Goal: Information Seeking & Learning: Learn about a topic

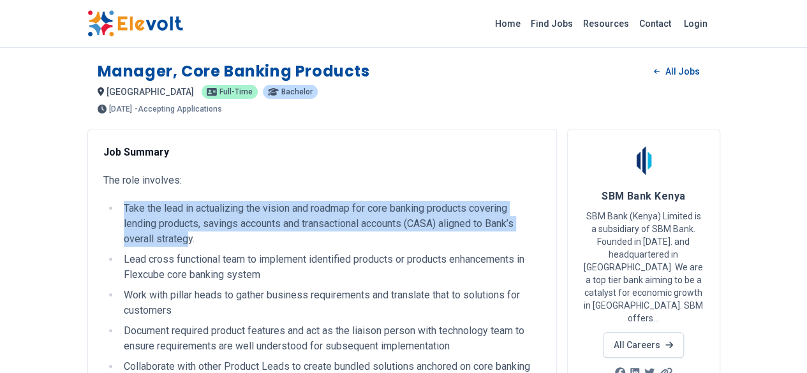
drag, startPoint x: 78, startPoint y: 207, endPoint x: 397, endPoint y: 219, distance: 318.4
click at [397, 219] on li "Take the lead in actualizing the vision and roadmap for core banking products c…" at bounding box center [330, 224] width 421 height 46
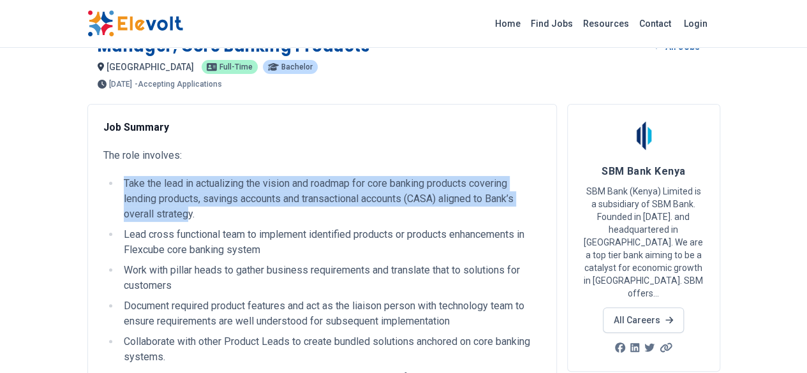
scroll to position [64, 0]
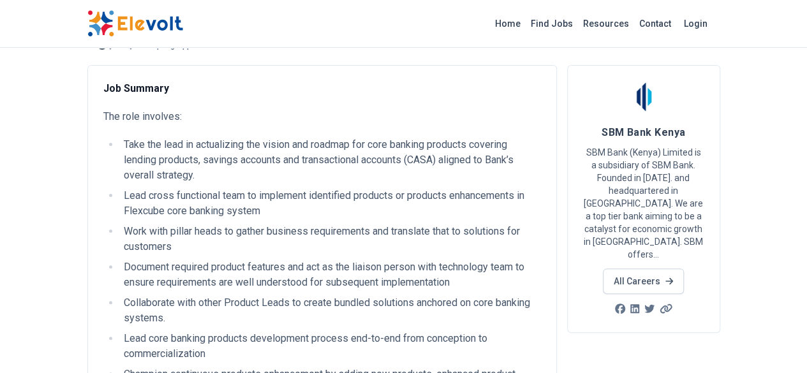
click at [365, 188] on li "Lead cross functional team to implement identified products or products enhance…" at bounding box center [330, 203] width 421 height 31
drag, startPoint x: 101, startPoint y: 215, endPoint x: 486, endPoint y: 203, distance: 385.3
click at [486, 203] on ul "Take the lead in actualizing the vision and roadmap for core banking products c…" at bounding box center [321, 331] width 437 height 388
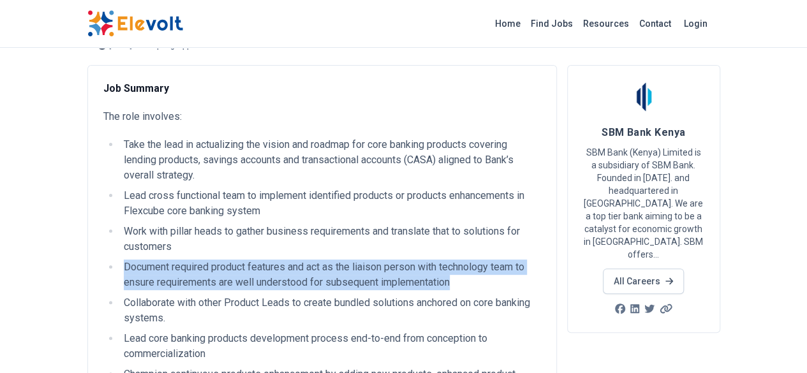
drag, startPoint x: 45, startPoint y: 233, endPoint x: 278, endPoint y: 248, distance: 233.8
click at [278, 260] on li "Document required product features and act as the liaison person with technolog…" at bounding box center [330, 275] width 421 height 31
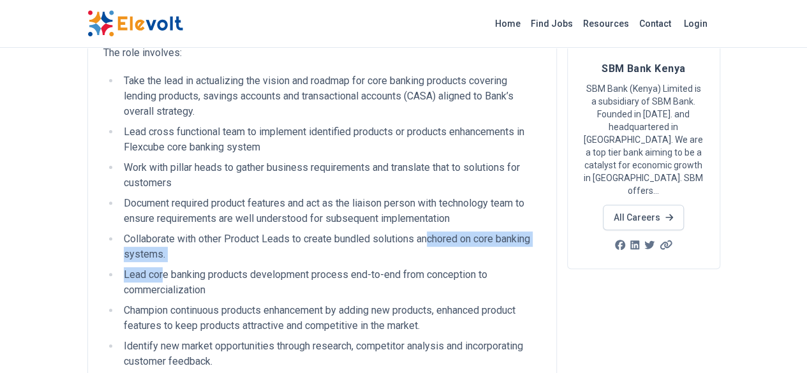
drag, startPoint x: 86, startPoint y: 217, endPoint x: 356, endPoint y: 198, distance: 270.4
click at [356, 198] on ul "Take the lead in actualizing the vision and roadmap for core banking products c…" at bounding box center [321, 267] width 437 height 388
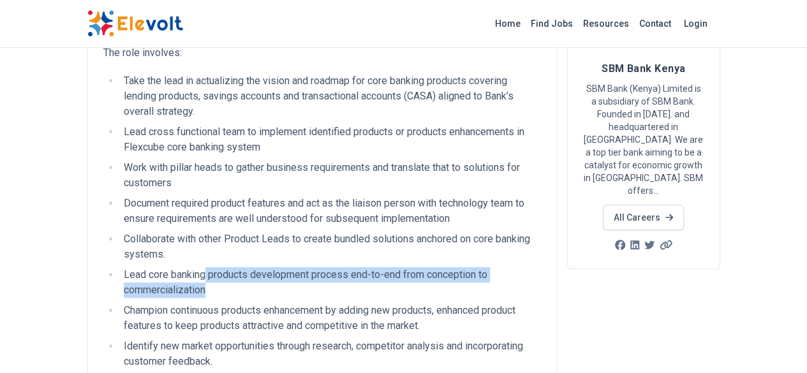
drag, startPoint x: 130, startPoint y: 226, endPoint x: 543, endPoint y: 226, distance: 413.2
click at [541, 267] on li "Lead core banking products development process end-to-end from conception to co…" at bounding box center [330, 282] width 421 height 31
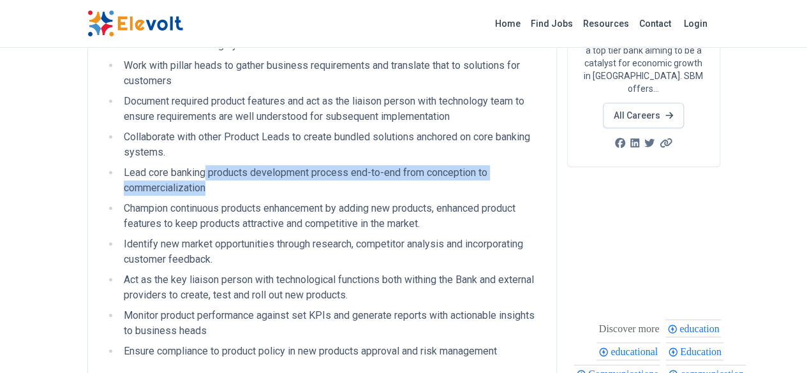
scroll to position [255, 0]
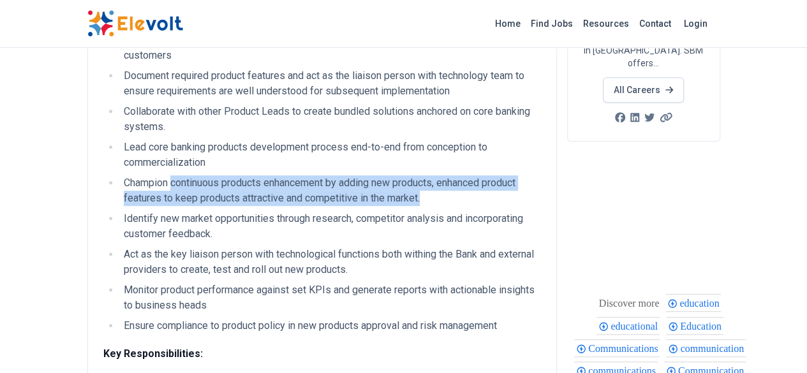
drag, startPoint x: 177, startPoint y: 118, endPoint x: 242, endPoint y: 133, distance: 66.0
click at [242, 175] on li "Champion continuous products enhancement by adding new products, enhanced produ…" at bounding box center [330, 190] width 421 height 31
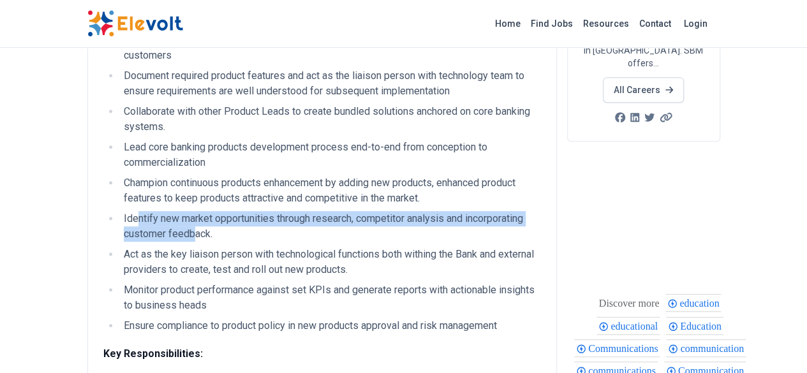
drag, startPoint x: 60, startPoint y: 159, endPoint x: 527, endPoint y: 156, distance: 467.4
click at [527, 211] on li "Identify new market opportunities through research, competitor analysis and inc…" at bounding box center [330, 226] width 421 height 31
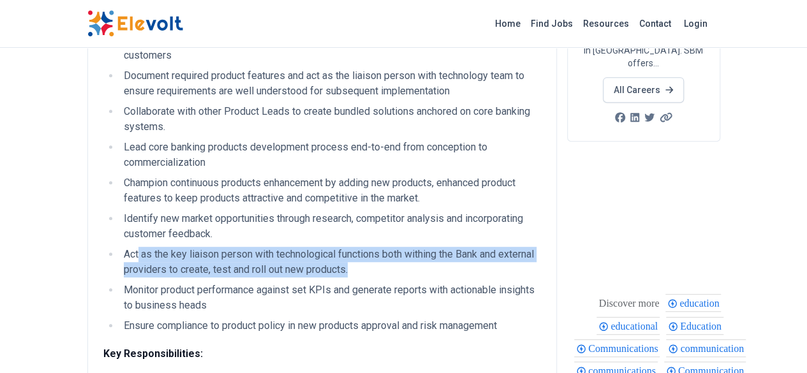
drag, startPoint x: 62, startPoint y: 180, endPoint x: 189, endPoint y: 188, distance: 127.1
click at [189, 247] on li "Act as the key liaison person with technological functions both withing the Ban…" at bounding box center [330, 262] width 421 height 31
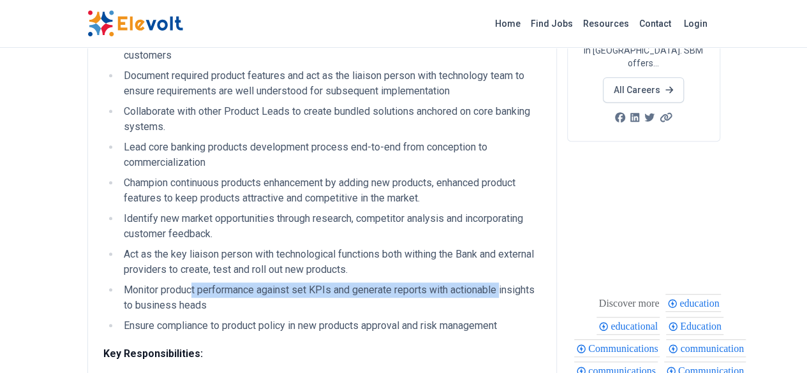
drag, startPoint x: 116, startPoint y: 217, endPoint x: 427, endPoint y: 214, distance: 311.2
click at [427, 282] on li "Monitor product performance against set KPIs and generate reports with actionab…" at bounding box center [330, 297] width 421 height 31
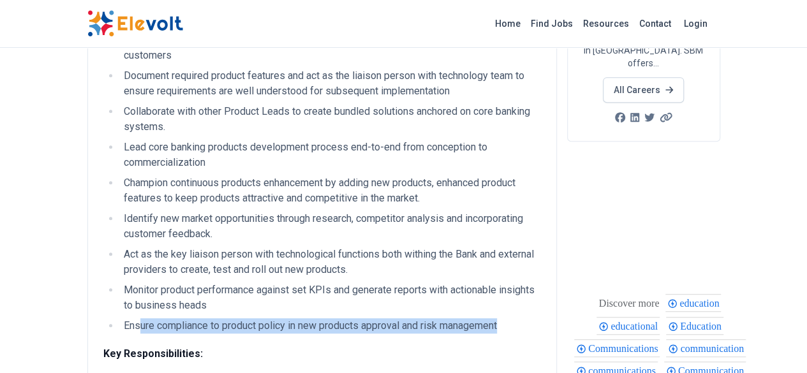
drag, startPoint x: 64, startPoint y: 235, endPoint x: 437, endPoint y: 235, distance: 373.7
click at [437, 318] on li "Ensure compliance to product policy in new products approval and risk management" at bounding box center [330, 325] width 421 height 15
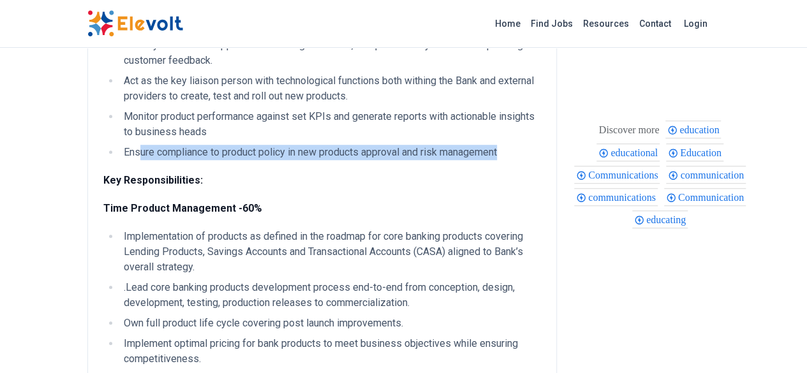
scroll to position [446, 0]
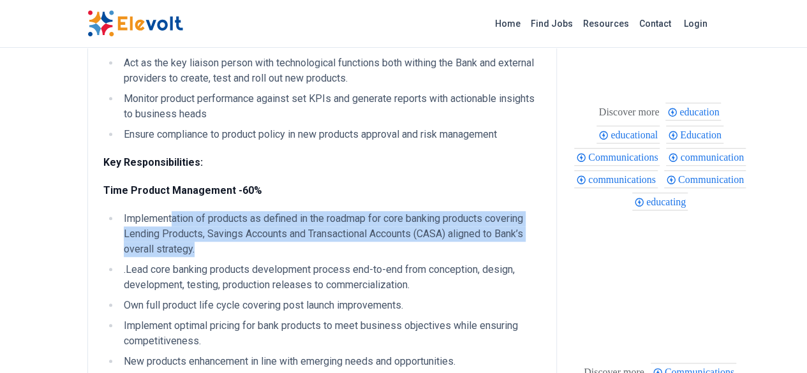
drag, startPoint x: 98, startPoint y: 132, endPoint x: 444, endPoint y: 138, distance: 346.3
click at [444, 211] on li "Implementation of products as defined in the roadmap for core banking products …" at bounding box center [330, 234] width 421 height 46
click at [120, 211] on li "Implementation of products as defined in the roadmap for core banking products …" at bounding box center [330, 234] width 421 height 46
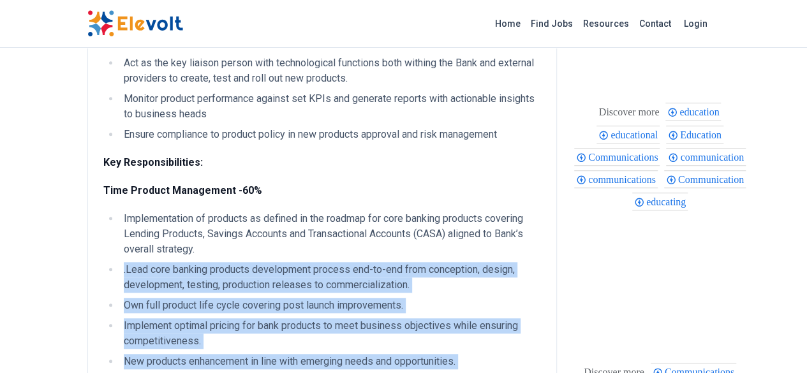
drag, startPoint x: 47, startPoint y: 159, endPoint x: 562, endPoint y: 300, distance: 533.5
click at [541, 300] on ul "Implementation of products as defined in the roadmap for core banking products …" at bounding box center [321, 328] width 437 height 235
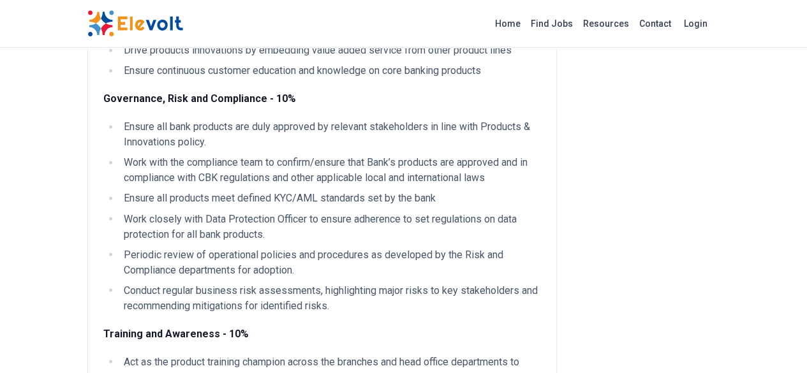
scroll to position [1020, 0]
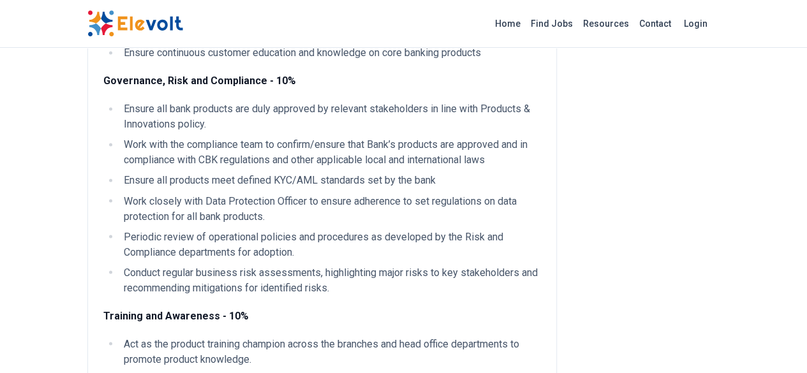
drag, startPoint x: 131, startPoint y: 210, endPoint x: 193, endPoint y: 221, distance: 62.2
drag, startPoint x: 182, startPoint y: 223, endPoint x: 79, endPoint y: 196, distance: 106.7
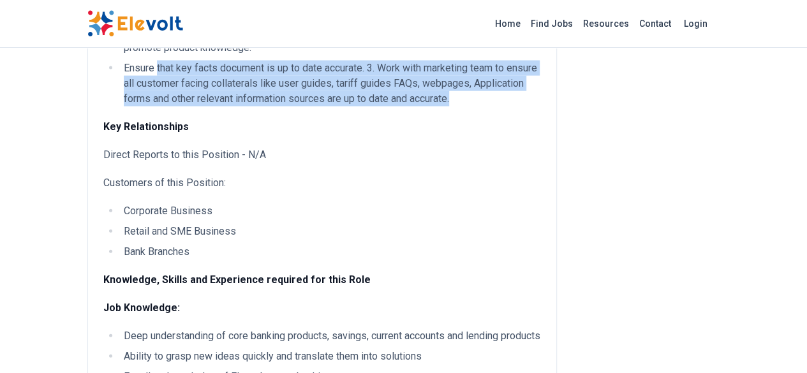
scroll to position [1403, 0]
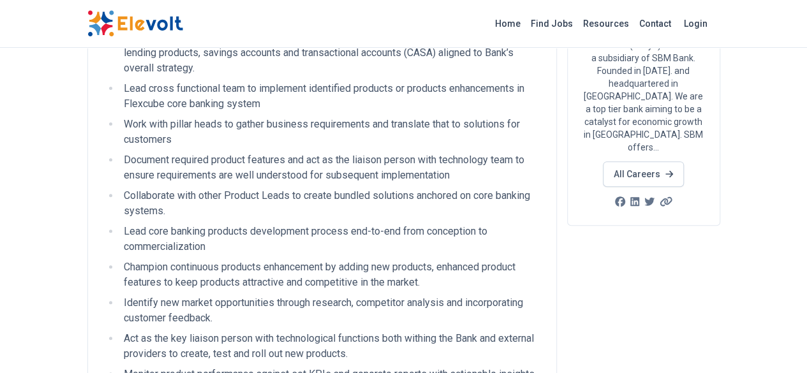
scroll to position [191, 0]
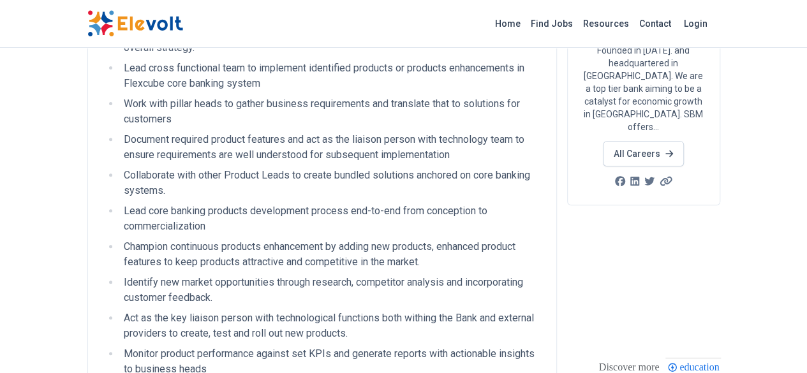
click at [120, 275] on li "Identify new market opportunities through research, competitor analysis and inc…" at bounding box center [330, 290] width 421 height 31
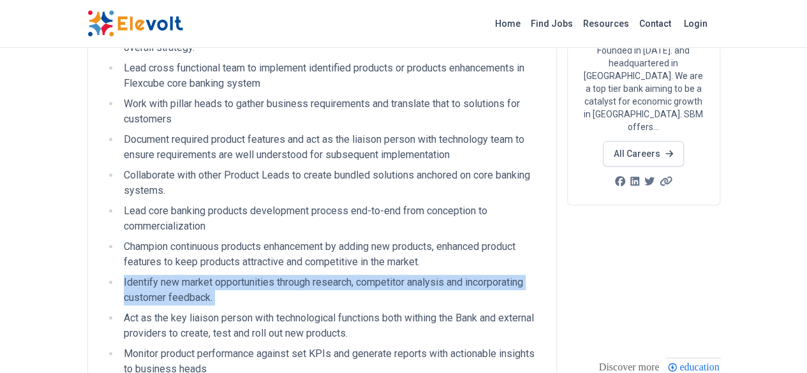
click at [120, 275] on li "Identify new market opportunities through research, competitor analysis and inc…" at bounding box center [330, 290] width 421 height 31
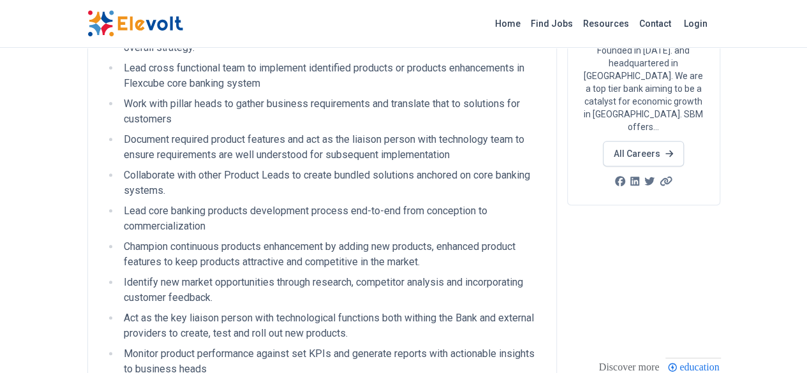
click at [108, 232] on ul "Take the lead in actualizing the vision and roadmap for core banking products c…" at bounding box center [321, 204] width 437 height 388
click at [120, 311] on li "Act as the key liaison person with technological functions both withing the Ban…" at bounding box center [330, 326] width 421 height 31
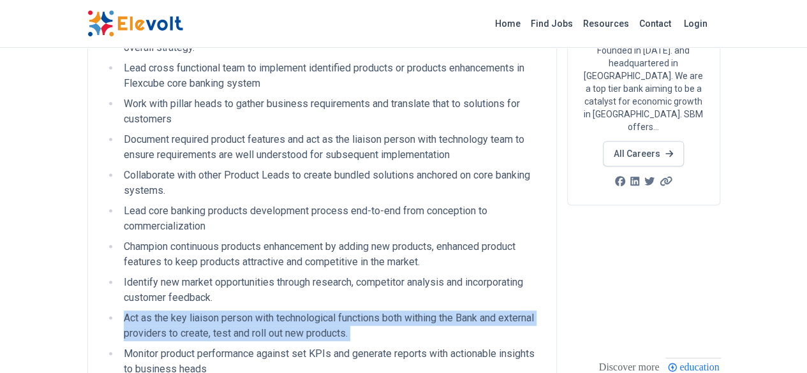
click at [120, 311] on li "Act as the key liaison person with technological functions both withing the Ban…" at bounding box center [330, 326] width 421 height 31
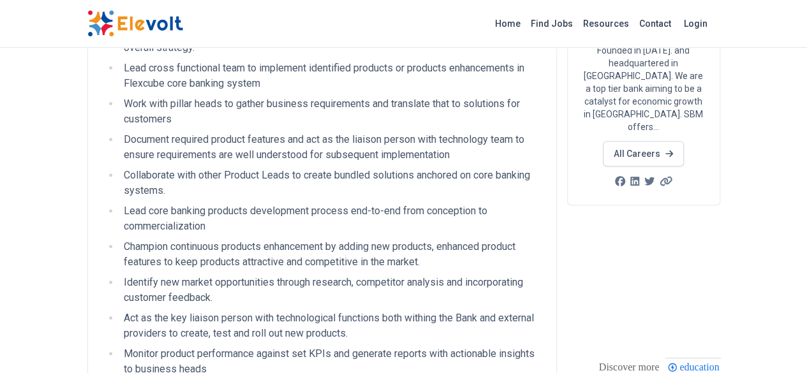
click at [122, 346] on li "Monitor product performance against set KPIs and generate reports with actionab…" at bounding box center [330, 361] width 421 height 31
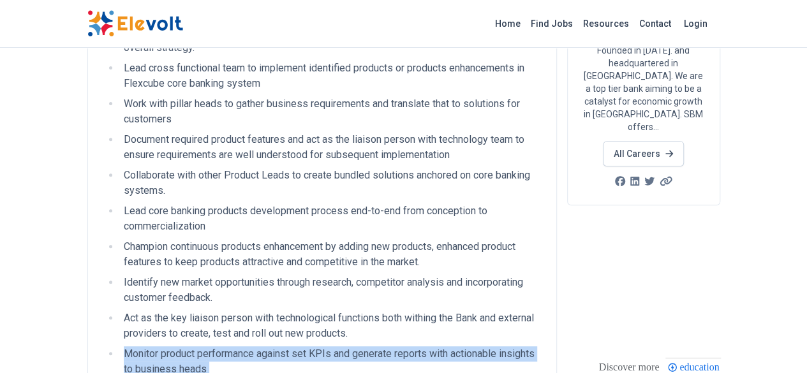
click at [122, 346] on li "Monitor product performance against set KPIs and generate reports with actionab…" at bounding box center [330, 361] width 421 height 31
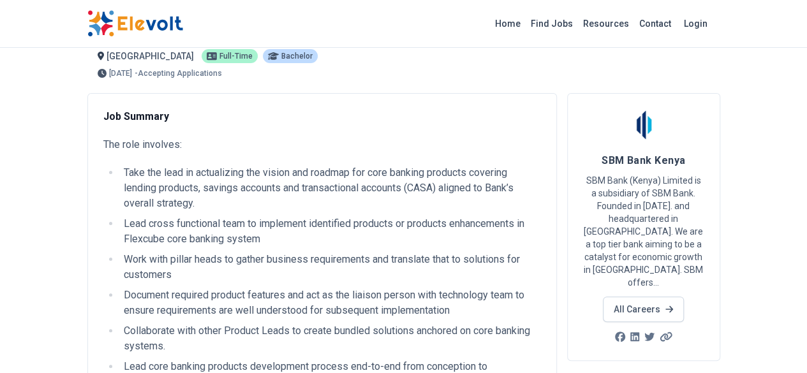
scroll to position [0, 0]
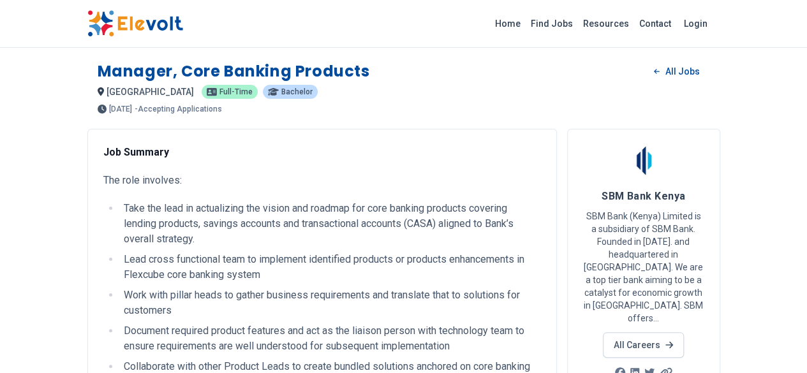
drag, startPoint x: 368, startPoint y: 91, endPoint x: 17, endPoint y: 148, distance: 355.3
copy div "Lor Ipsumdo Sit amet consecte: Adip eli sedd ei temporincid utl etdolo mag aliq…"
